Goal: Book appointment/travel/reservation

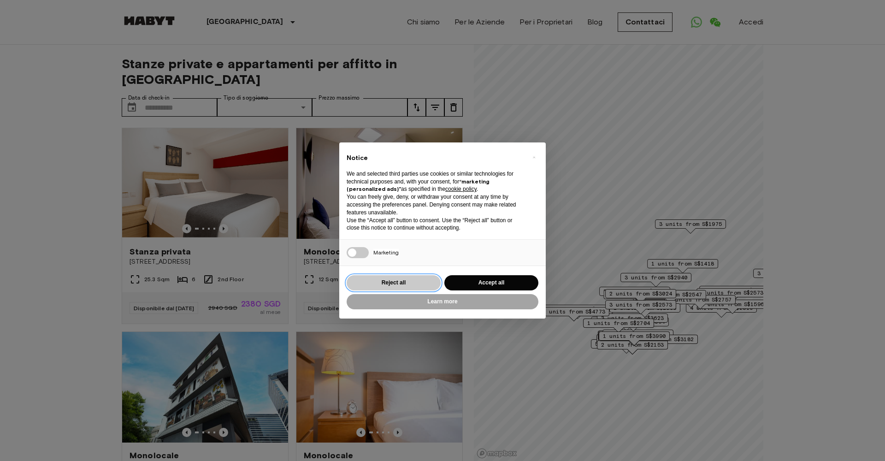
click at [398, 279] on button "Reject all" at bounding box center [394, 282] width 94 height 15
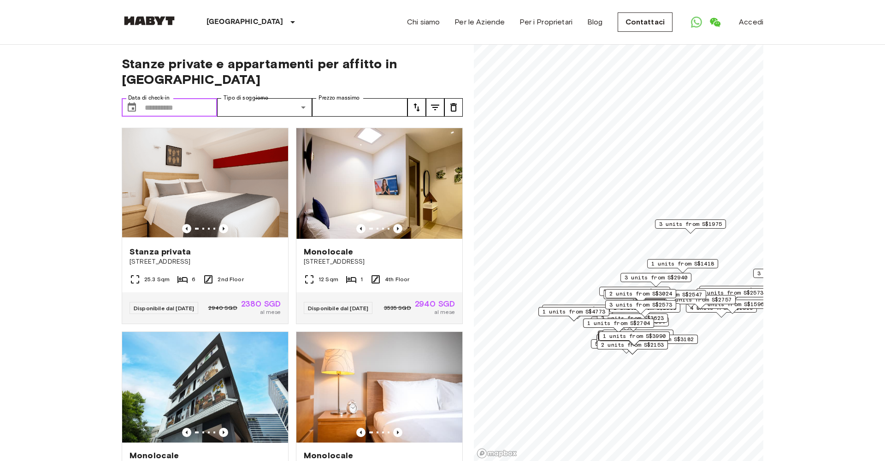
click at [175, 105] on input "Data di check-in" at bounding box center [181, 107] width 72 height 18
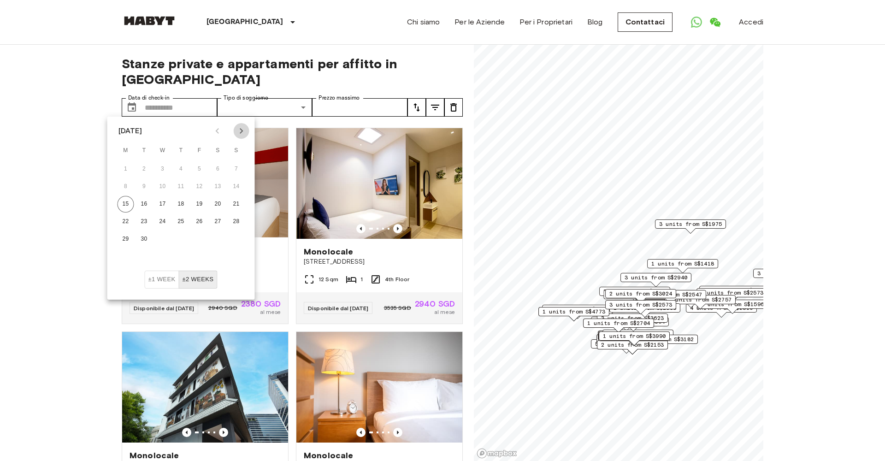
click at [240, 129] on icon "Next month" at bounding box center [241, 130] width 11 height 11
click at [181, 169] on button "1" at bounding box center [181, 169] width 17 height 17
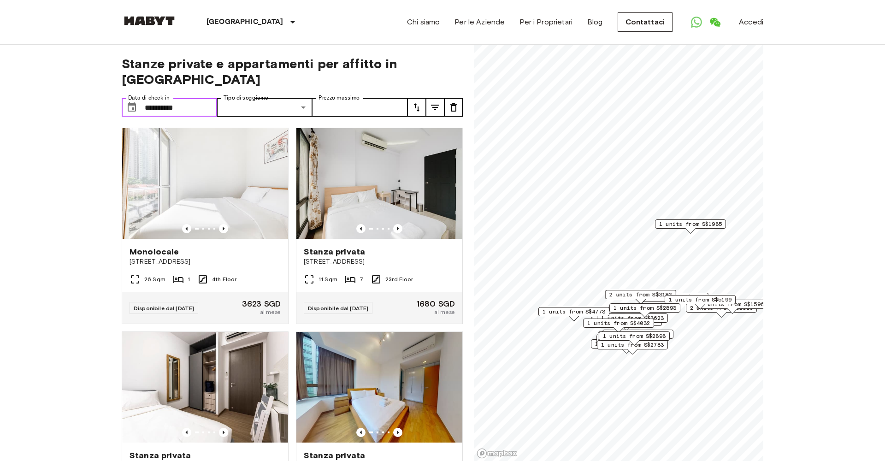
type input "**********"
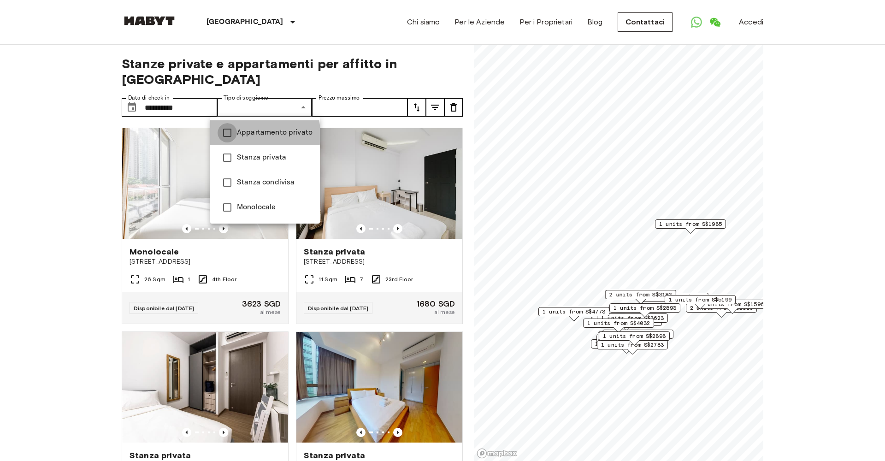
type input "**********"
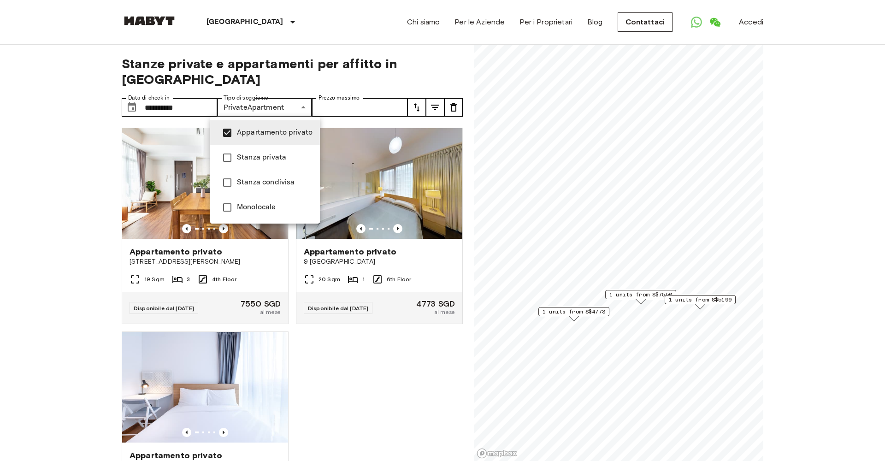
click at [410, 409] on div at bounding box center [442, 230] width 885 height 461
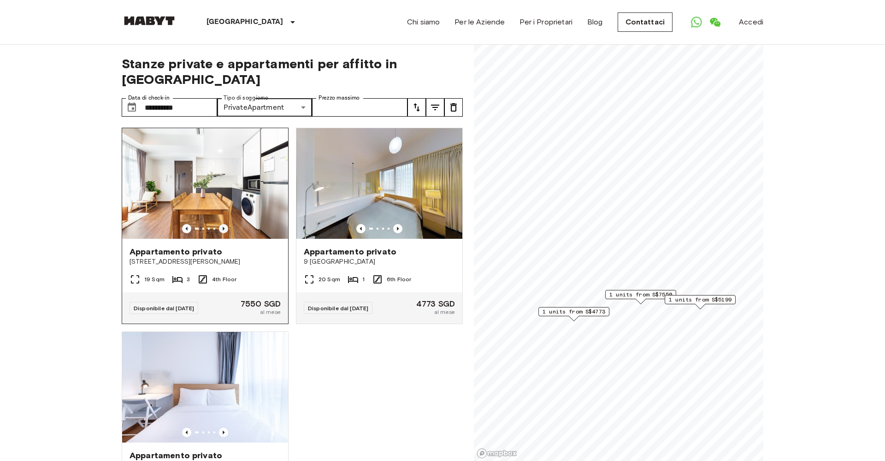
click at [224, 229] on icon "Previous image" at bounding box center [224, 229] width 2 height 4
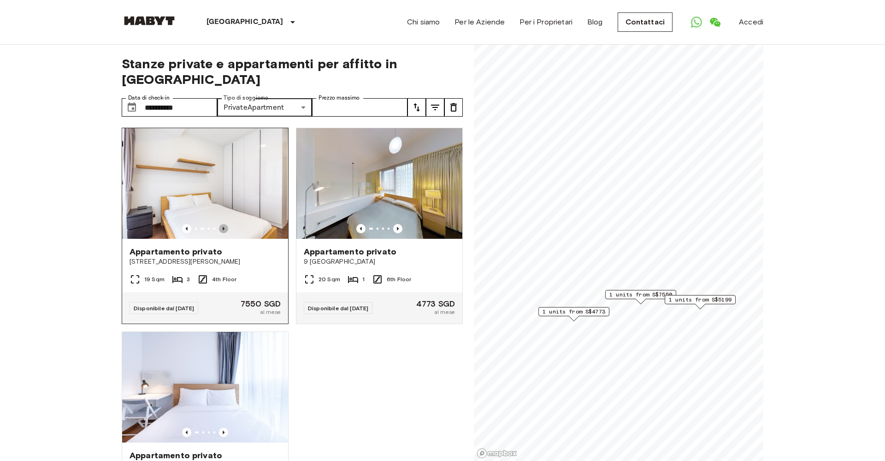
click at [224, 229] on icon "Previous image" at bounding box center [224, 229] width 2 height 4
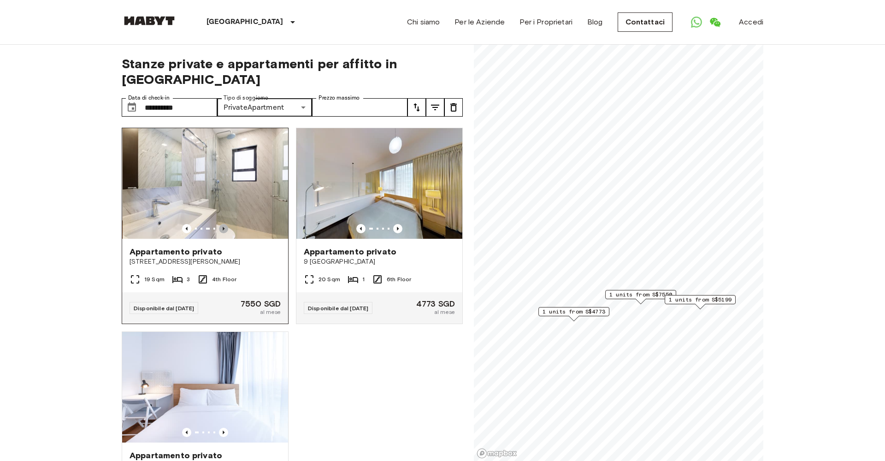
click at [224, 229] on icon "Previous image" at bounding box center [224, 229] width 2 height 4
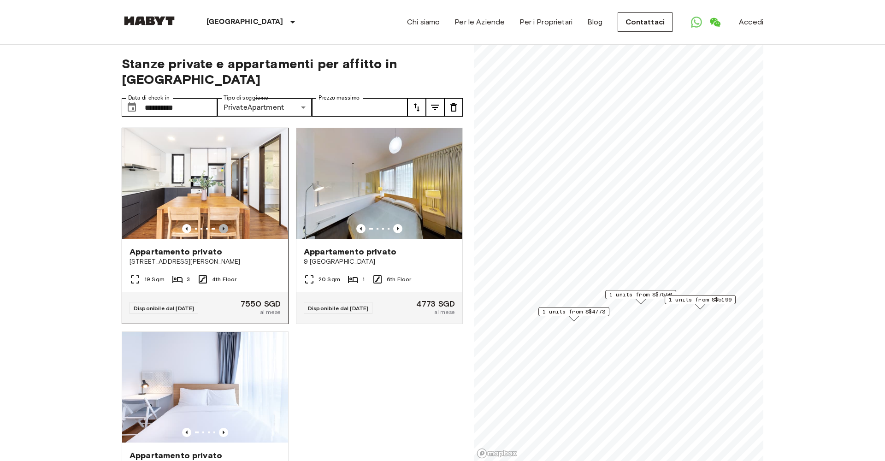
click at [224, 229] on icon "Previous image" at bounding box center [224, 229] width 2 height 4
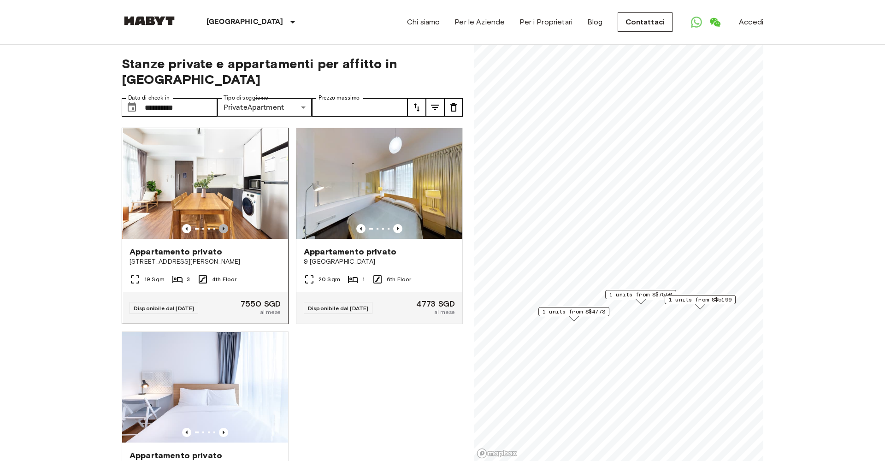
click at [224, 229] on icon "Previous image" at bounding box center [224, 229] width 2 height 4
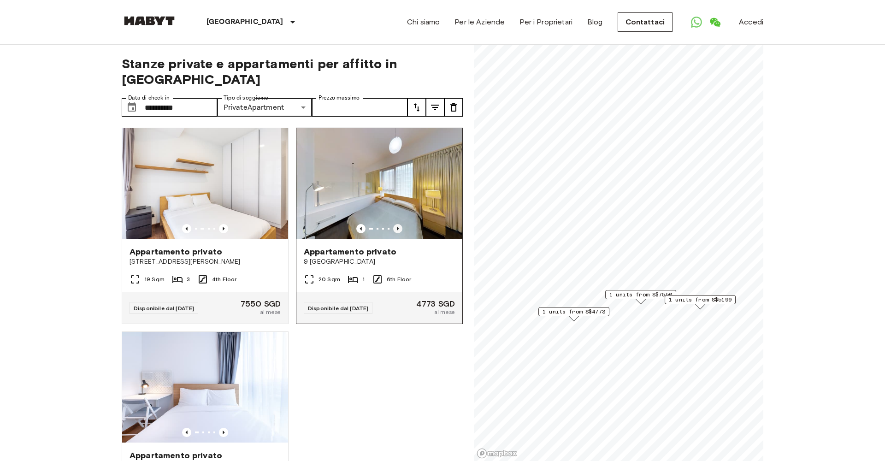
click at [400, 228] on icon "Previous image" at bounding box center [397, 228] width 9 height 9
